Goal: Task Accomplishment & Management: Use online tool/utility

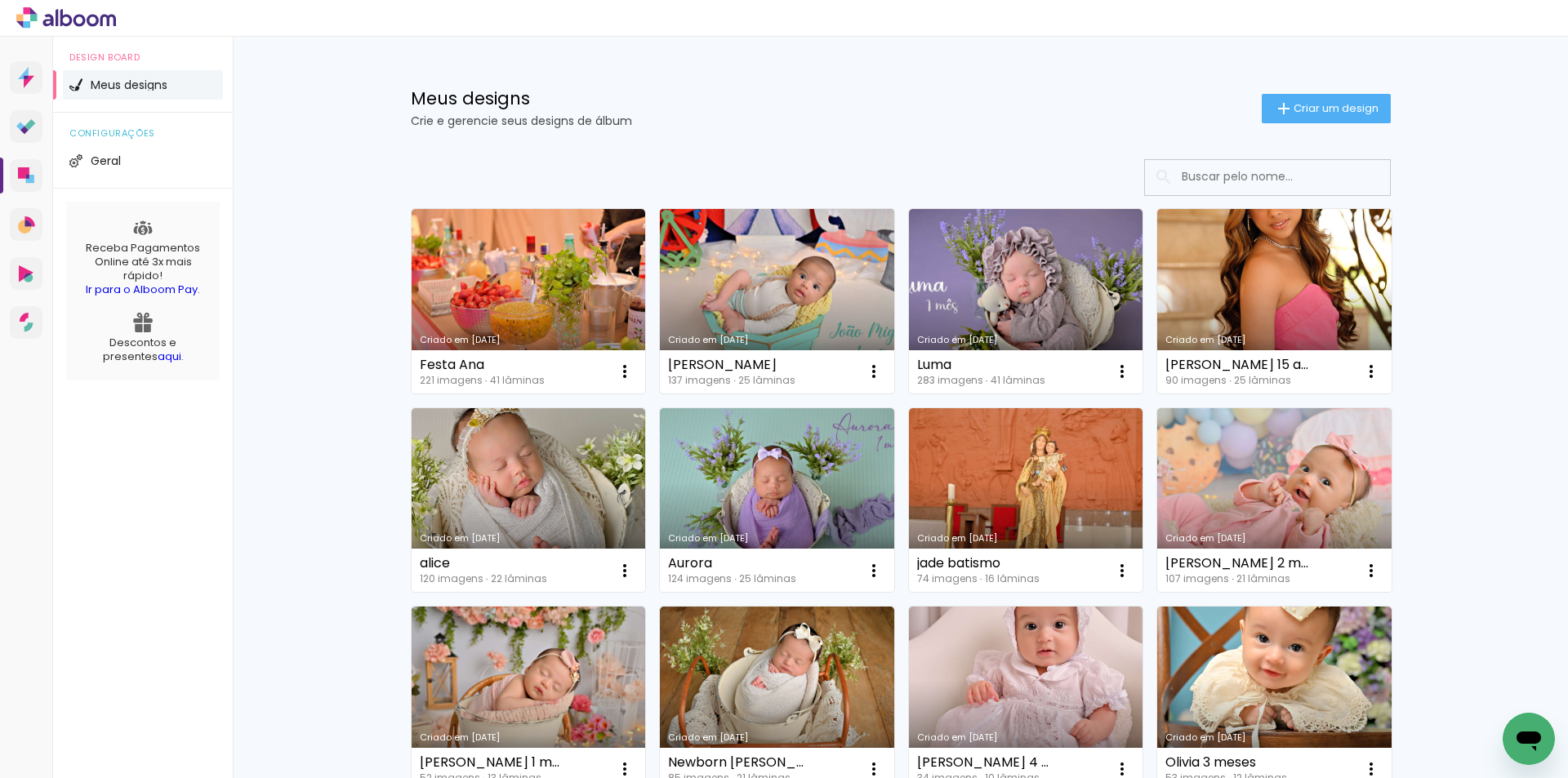
click at [776, 294] on link "Criado em [DATE]" at bounding box center [777, 301] width 235 height 185
